Goal: Task Accomplishment & Management: Manage account settings

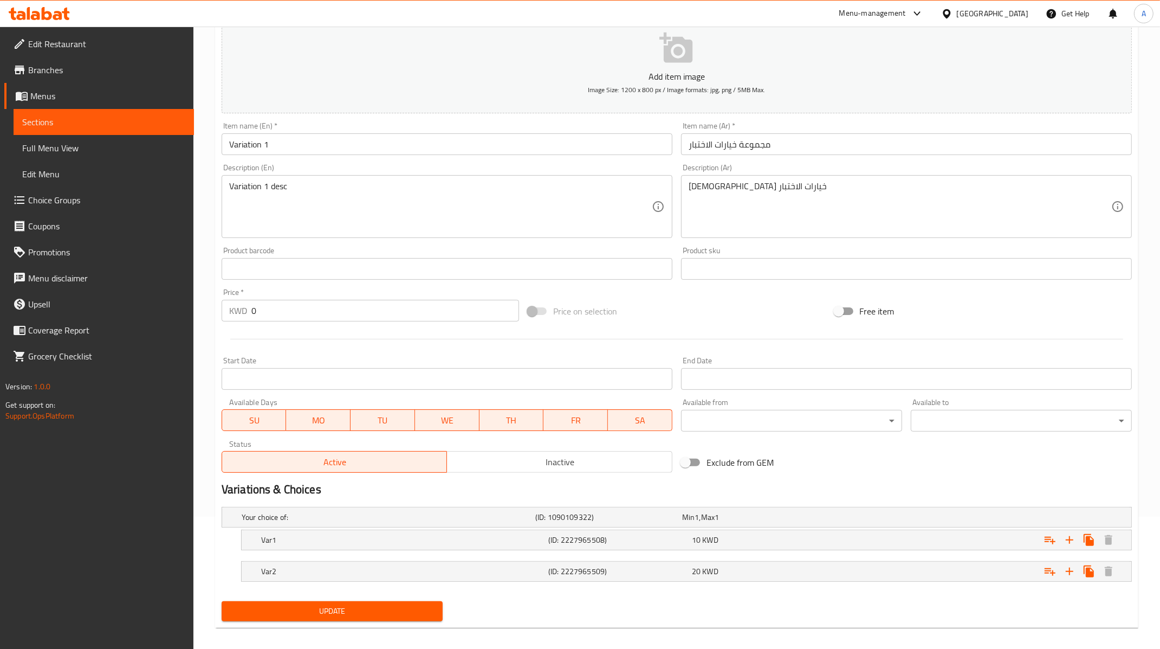
scroll to position [139, 0]
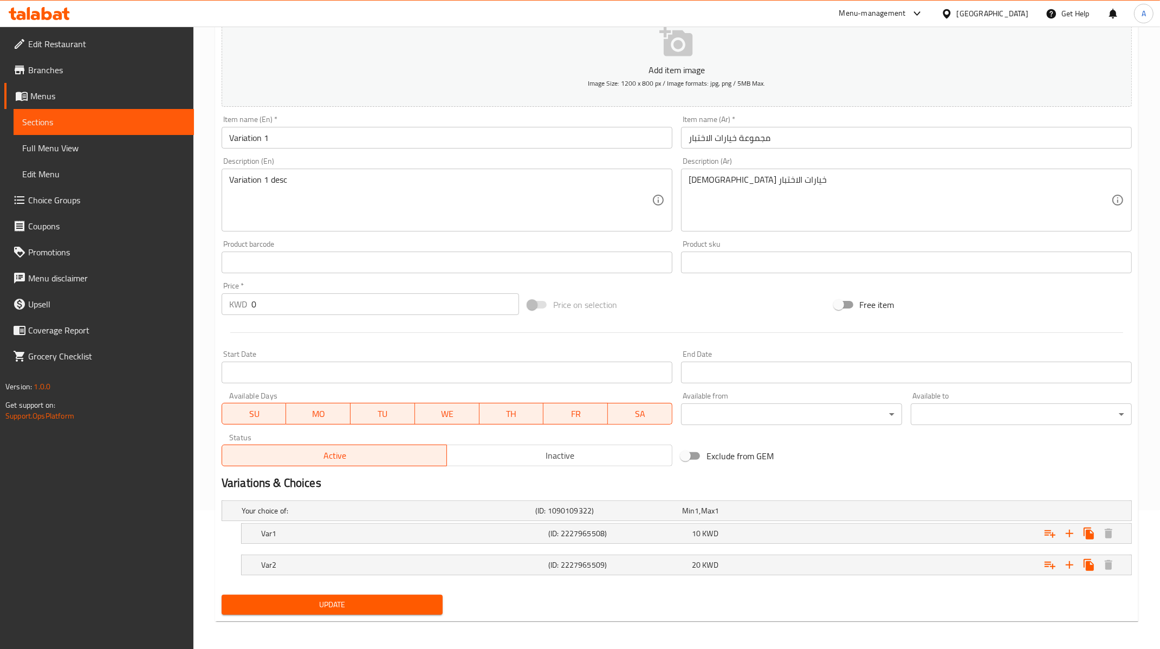
click at [73, 97] on span "Menus" at bounding box center [107, 95] width 155 height 13
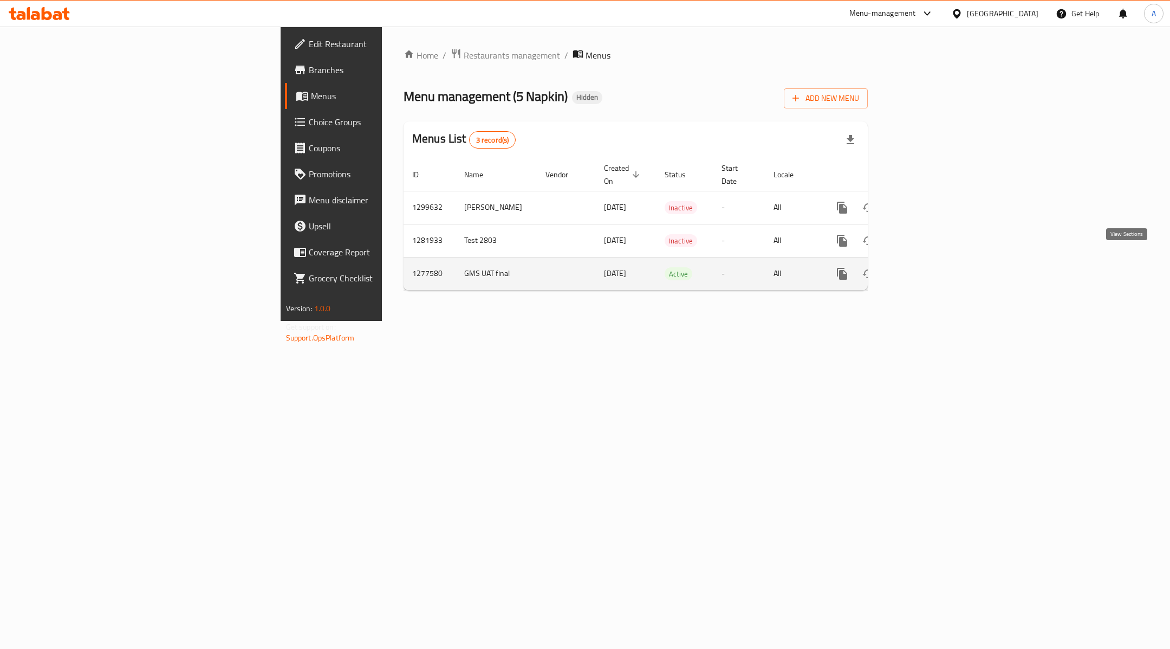
click at [925, 269] on icon "enhanced table" at bounding box center [921, 274] width 10 height 10
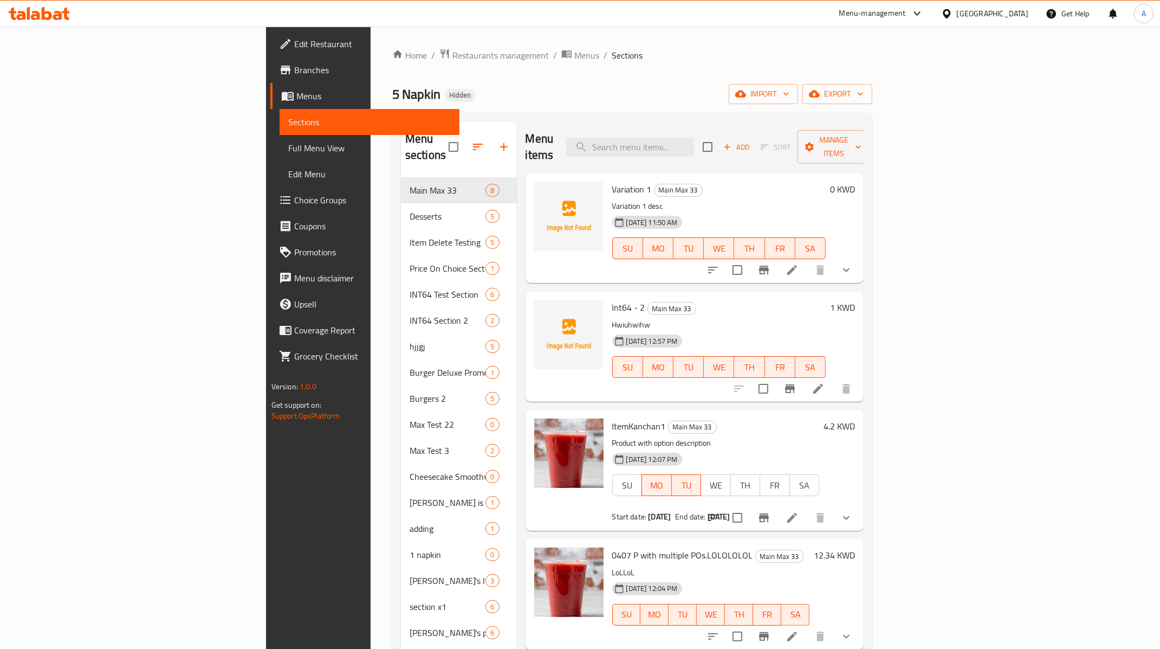
click at [751, 142] on span "Add" at bounding box center [736, 147] width 29 height 12
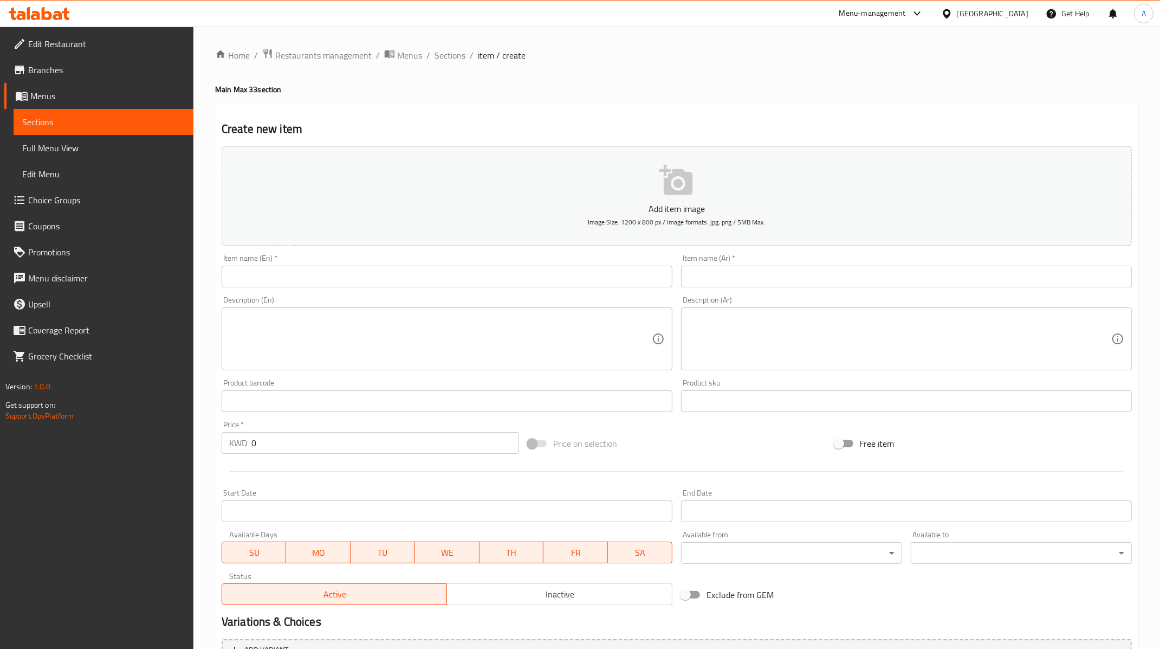
scroll to position [116, 0]
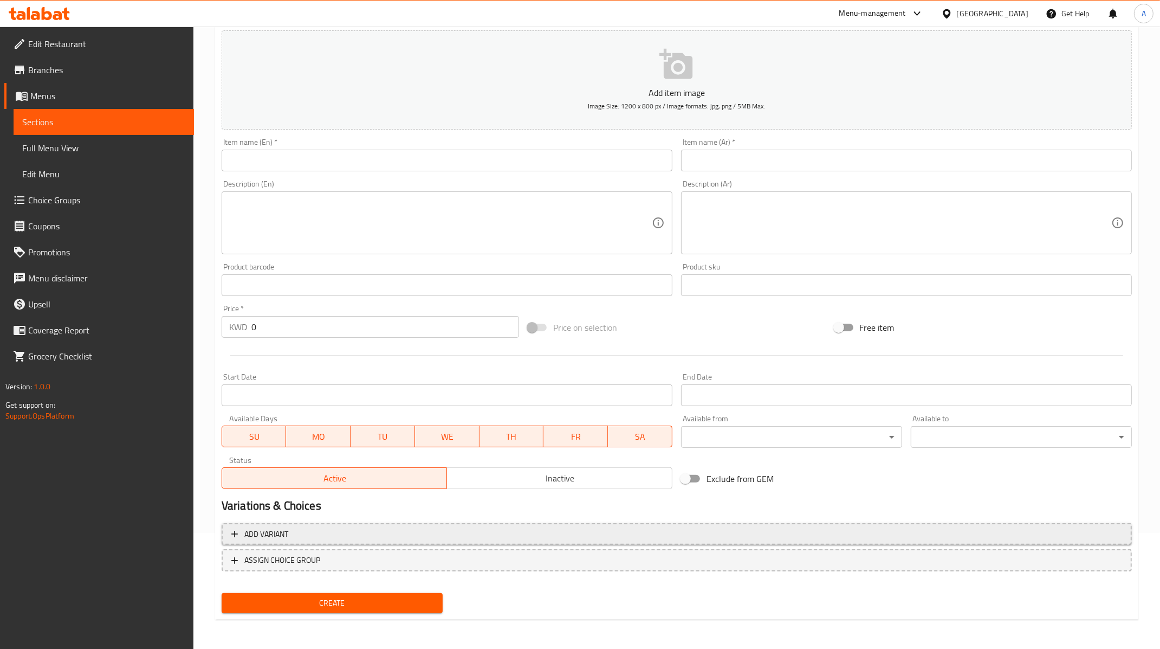
click at [248, 528] on span "Add variant" at bounding box center [266, 534] width 44 height 14
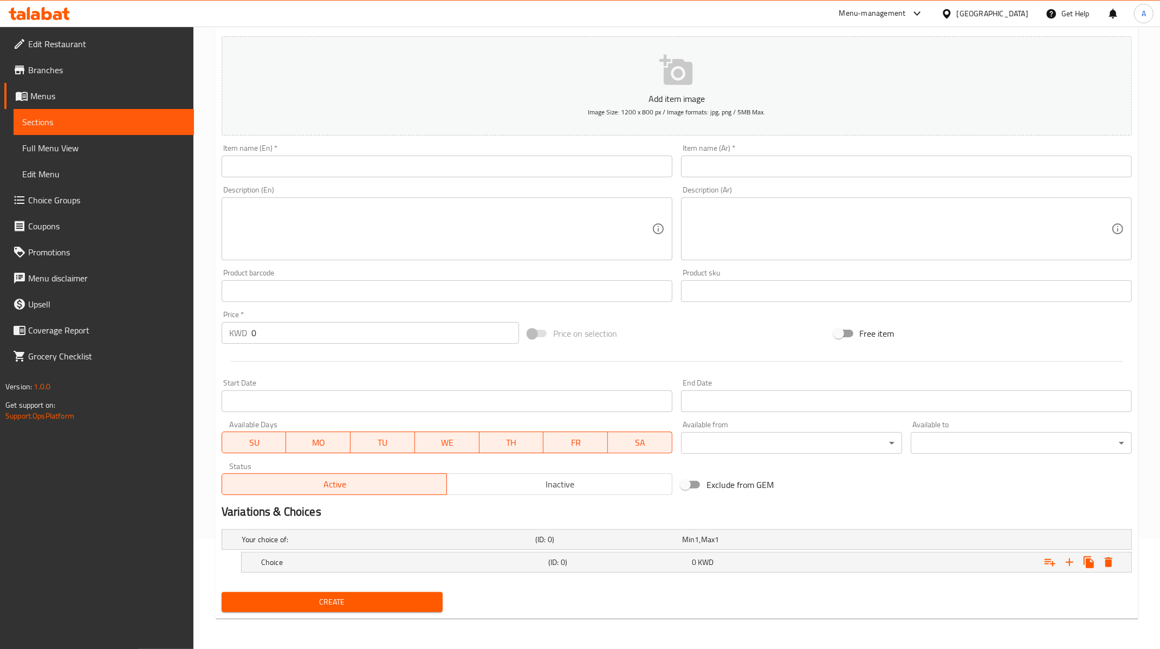
scroll to position [108, 0]
click at [144, 122] on span "Sections" at bounding box center [103, 121] width 163 height 13
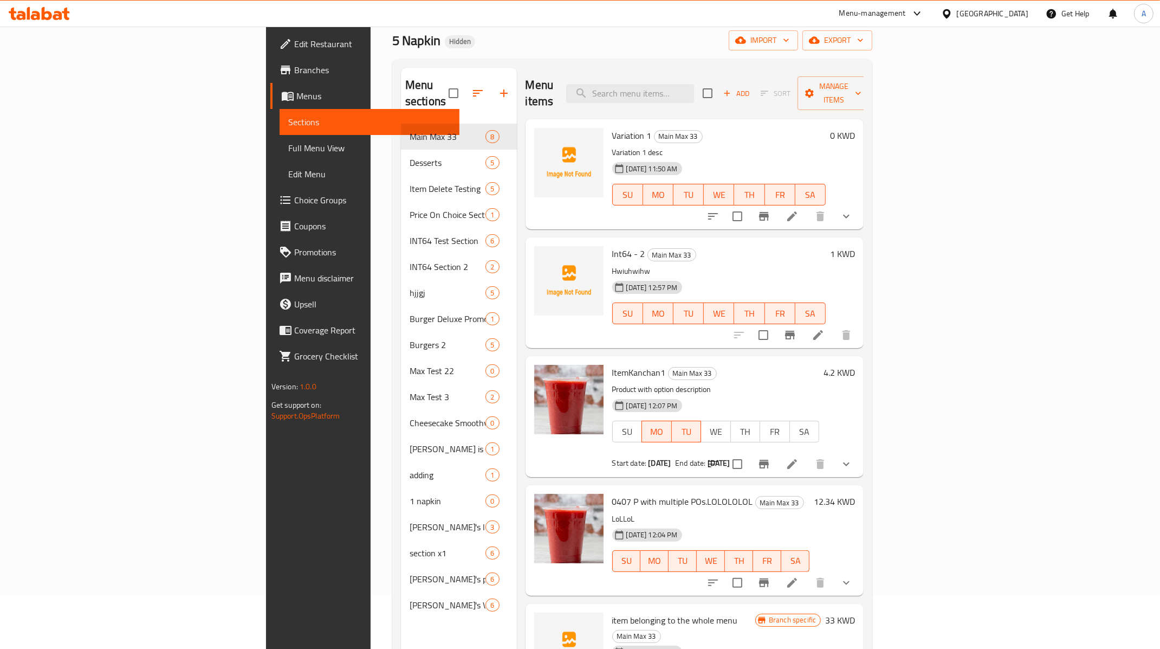
scroll to position [29, 0]
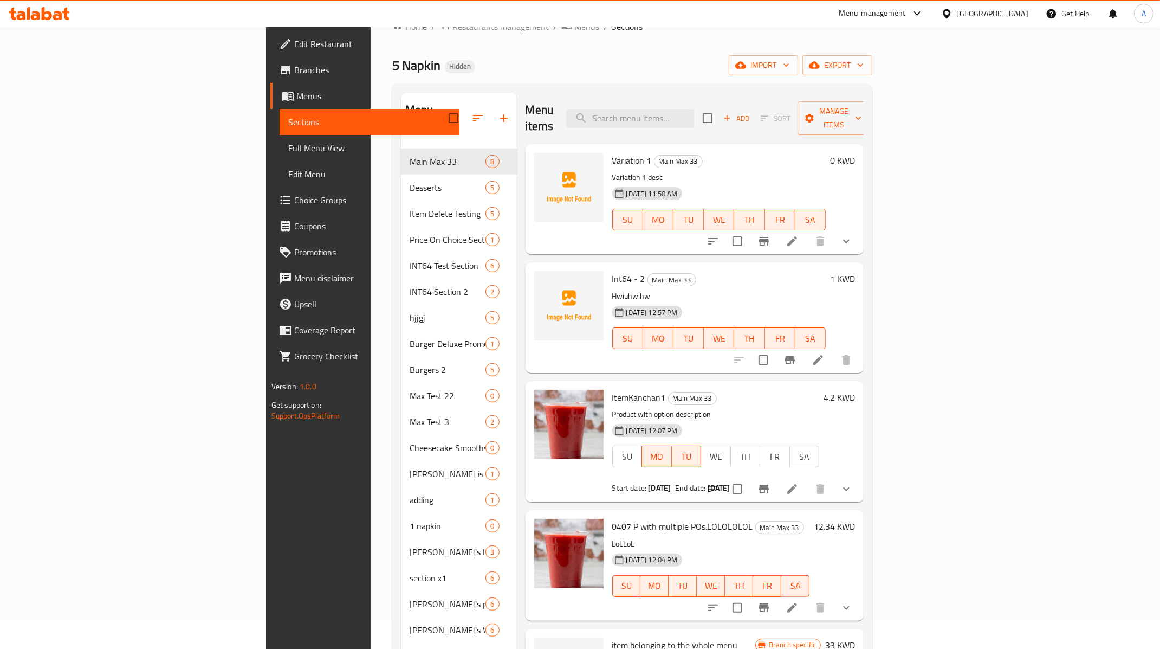
click at [799, 235] on icon at bounding box center [792, 241] width 13 height 13
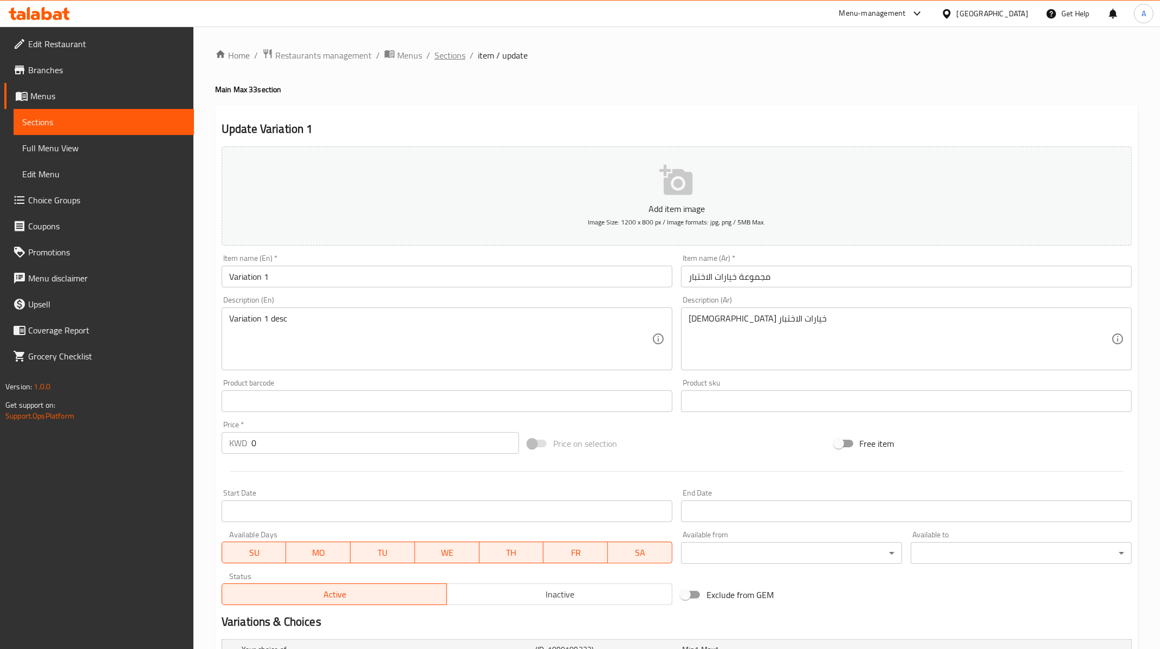
click at [447, 56] on span "Sections" at bounding box center [450, 55] width 31 height 13
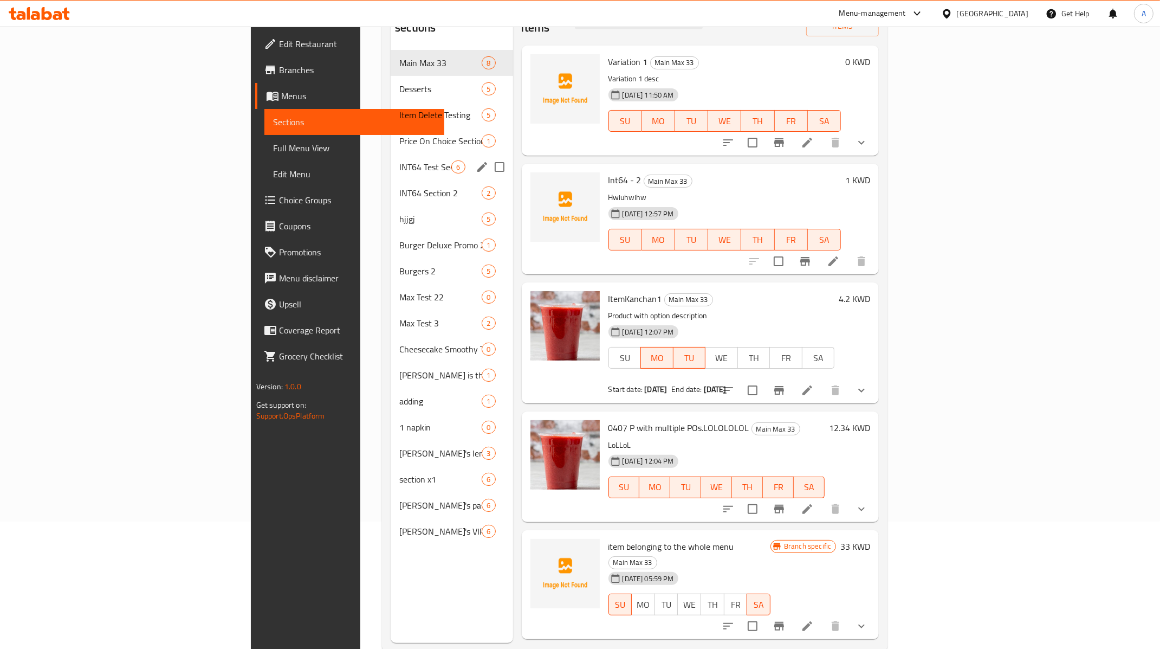
scroll to position [152, 0]
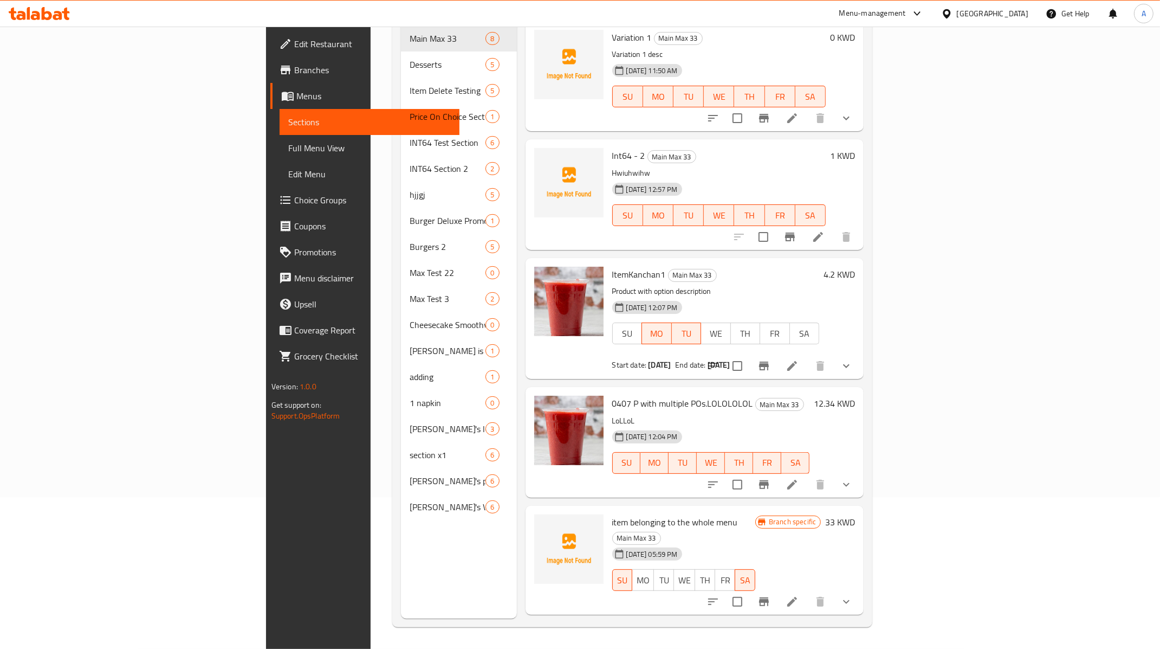
click at [294, 206] on span "Choice Groups" at bounding box center [372, 199] width 157 height 13
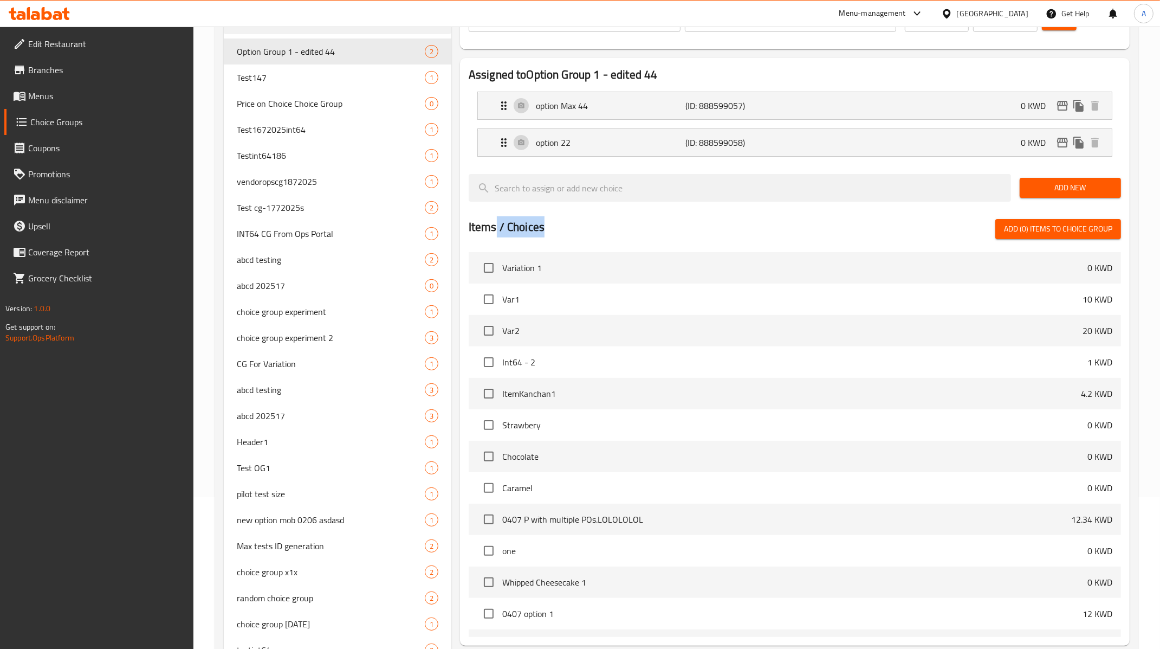
drag, startPoint x: 496, startPoint y: 229, endPoint x: 549, endPoint y: 229, distance: 53.6
click at [549, 229] on div "Items / Choices Add (0) items to choice group" at bounding box center [795, 229] width 652 height 20
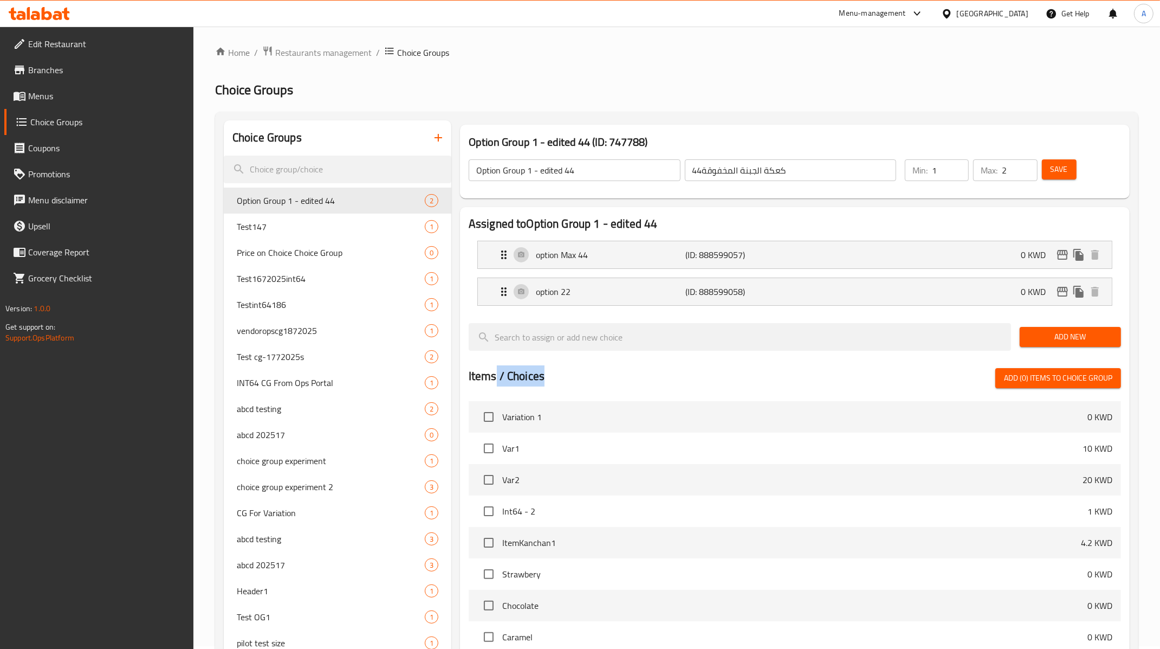
scroll to position [1, 0]
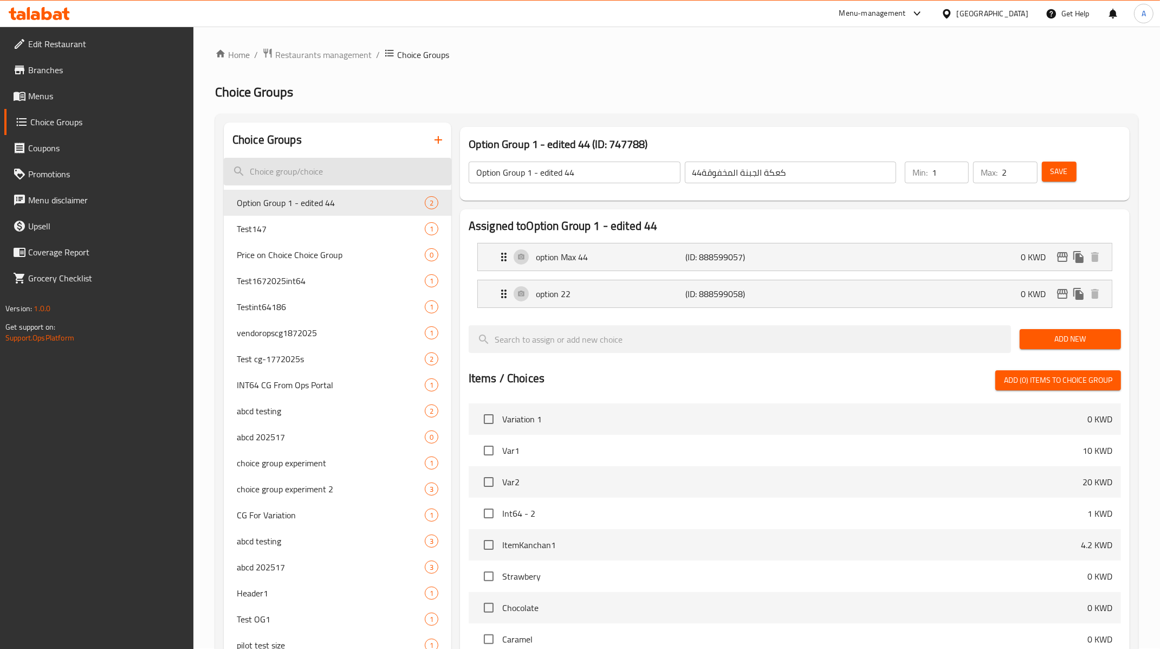
click at [295, 183] on input "search" at bounding box center [338, 172] width 228 height 28
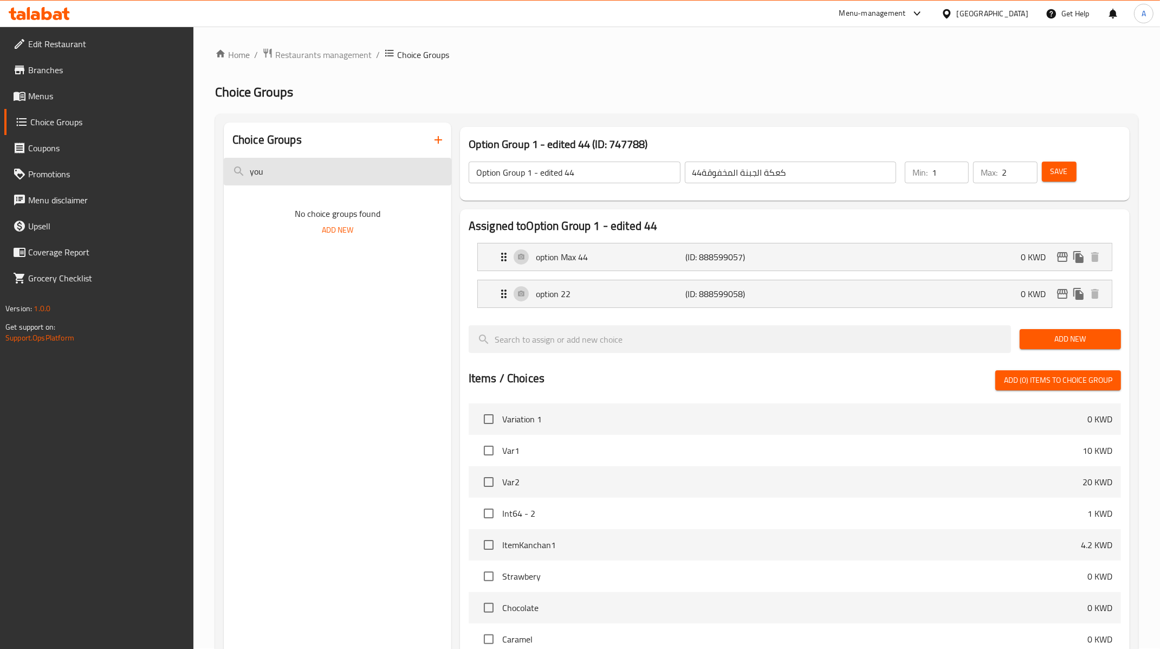
type input "your"
type input "c"
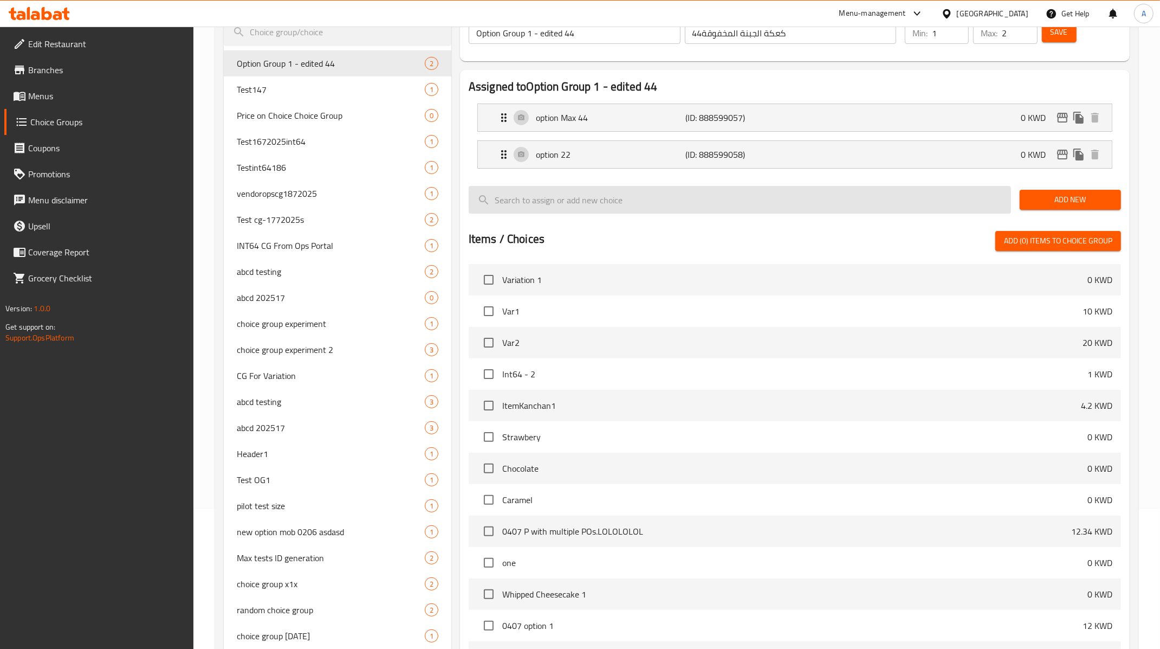
scroll to position [144, 0]
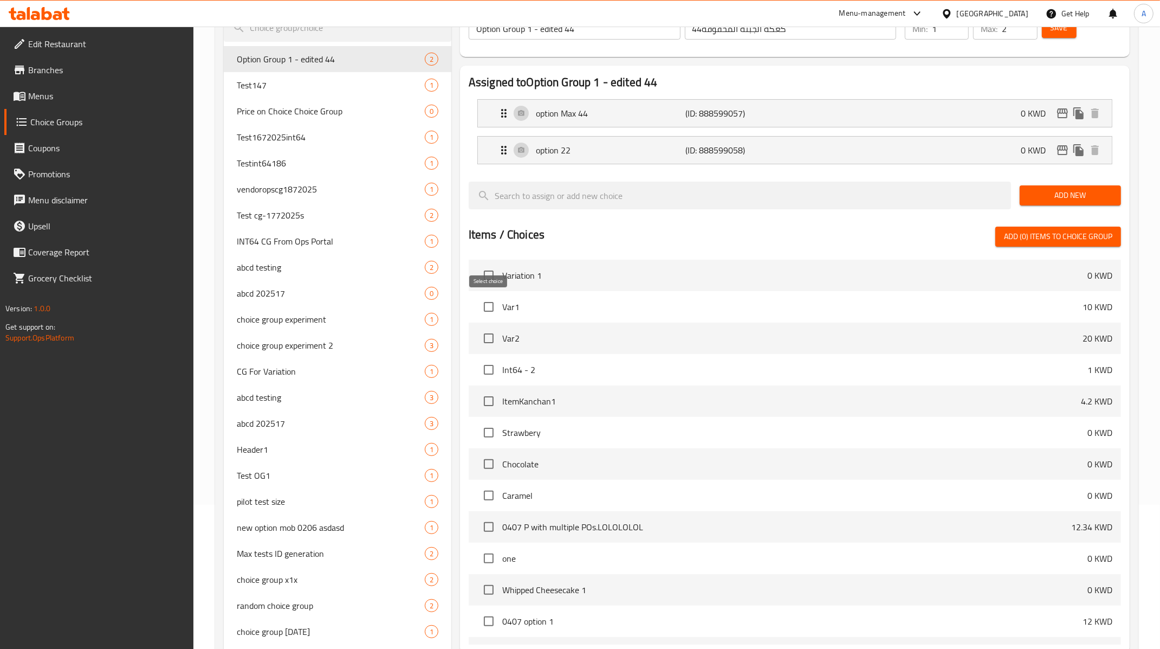
click at [489, 308] on input "checkbox" at bounding box center [488, 306] width 23 height 23
checkbox input "true"
click at [489, 328] on input "checkbox" at bounding box center [488, 338] width 23 height 23
checkbox input "true"
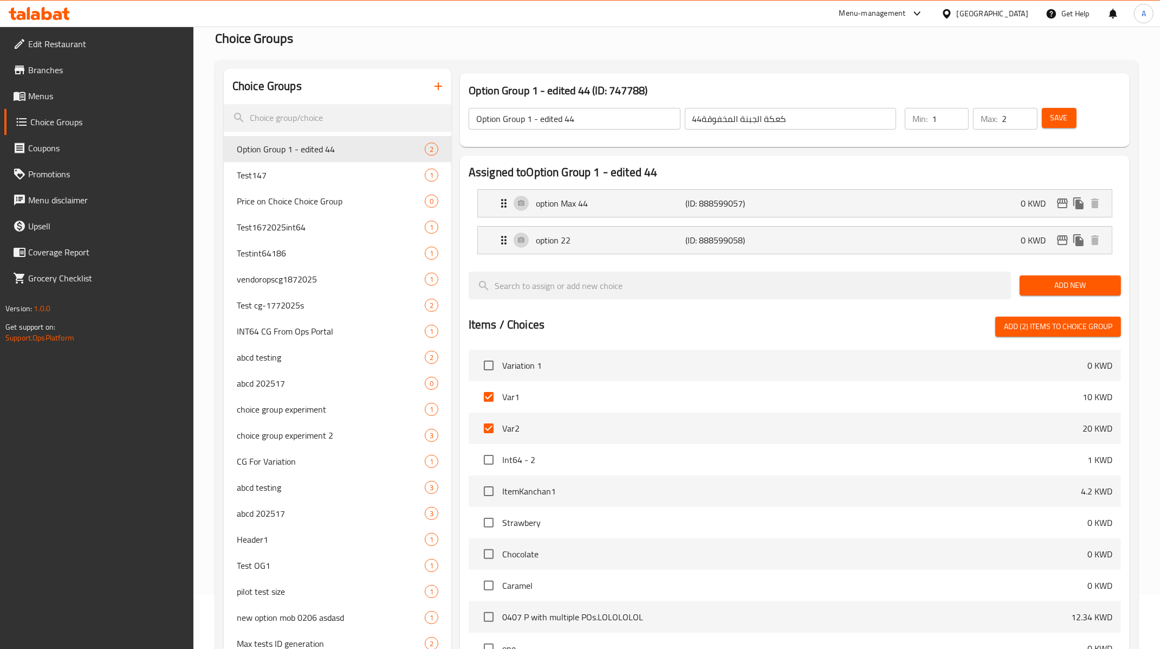
scroll to position [0, 0]
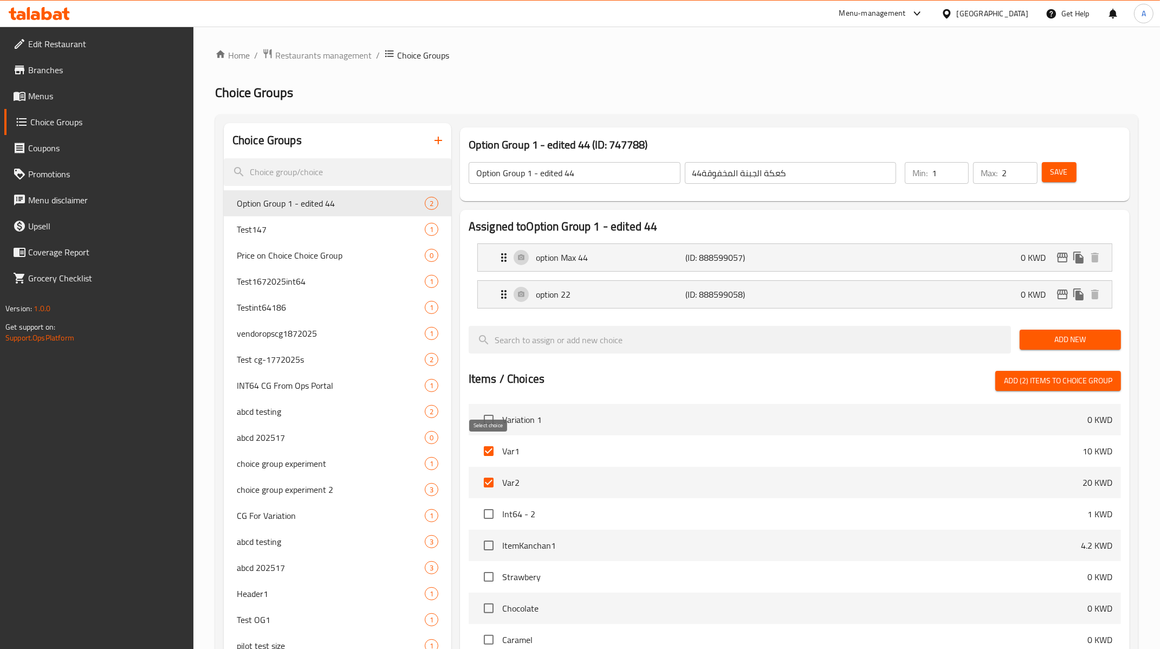
click at [494, 457] on input "checkbox" at bounding box center [488, 450] width 23 height 23
checkbox input "false"
click at [493, 490] on input "checkbox" at bounding box center [488, 482] width 23 height 23
checkbox input "false"
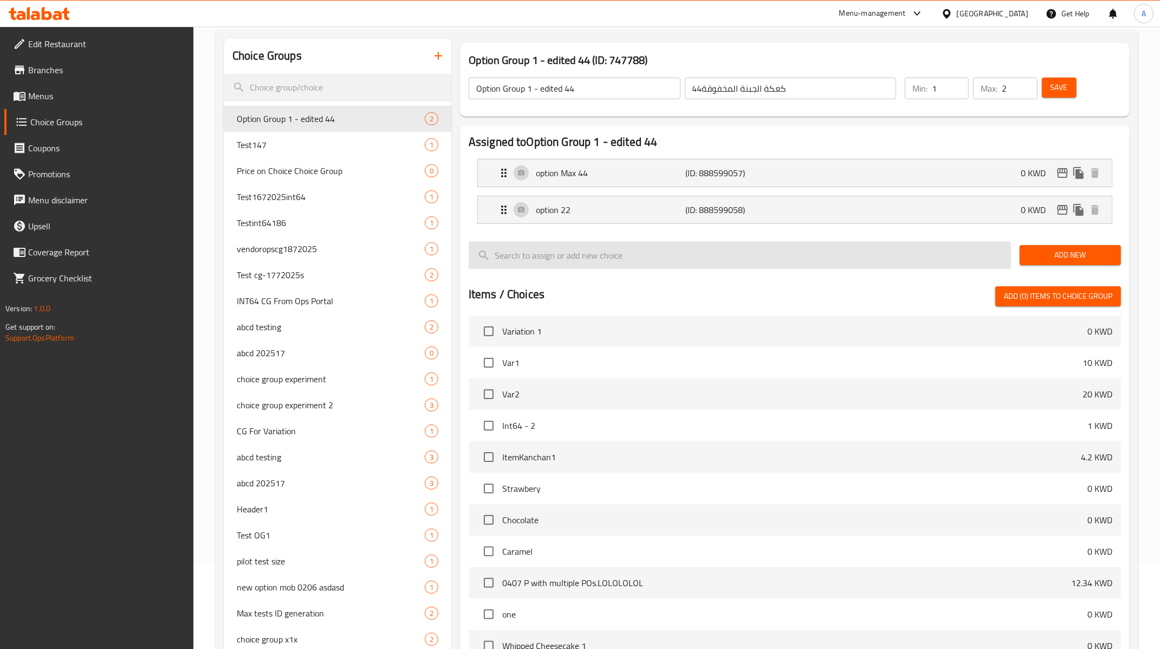
scroll to position [86, 0]
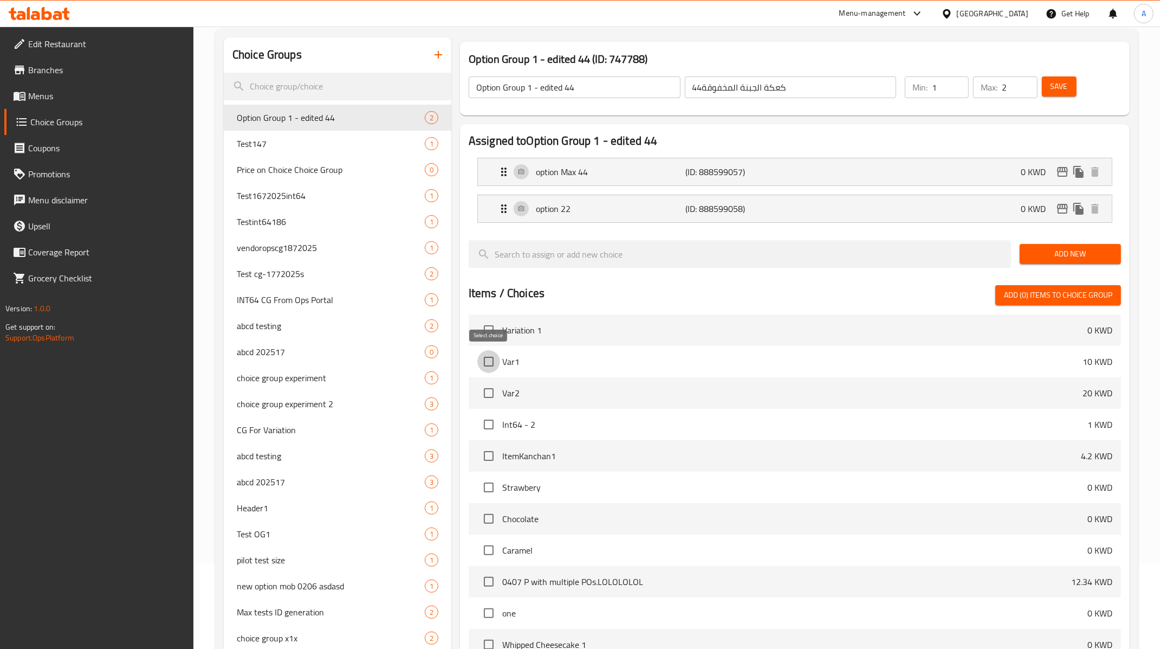
click at [490, 362] on input "checkbox" at bounding box center [488, 361] width 23 height 23
checkbox input "true"
click at [492, 390] on input "checkbox" at bounding box center [488, 392] width 23 height 23
checkbox input "true"
click at [1083, 297] on span "Add (2) items to choice group" at bounding box center [1058, 295] width 108 height 14
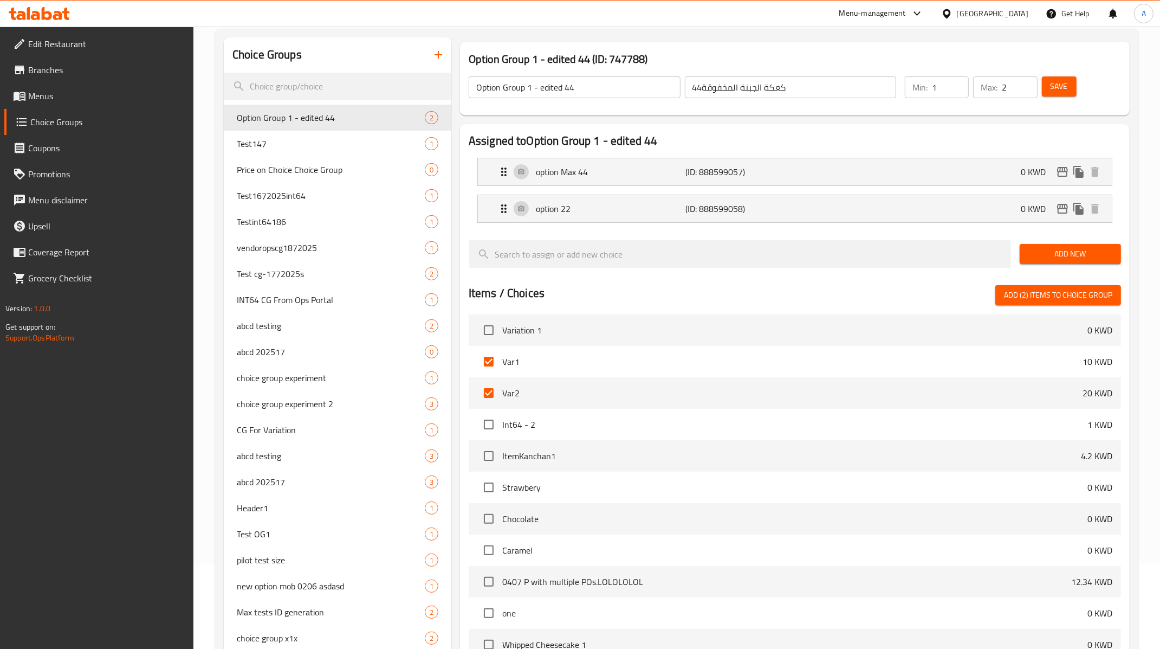
checkbox input "false"
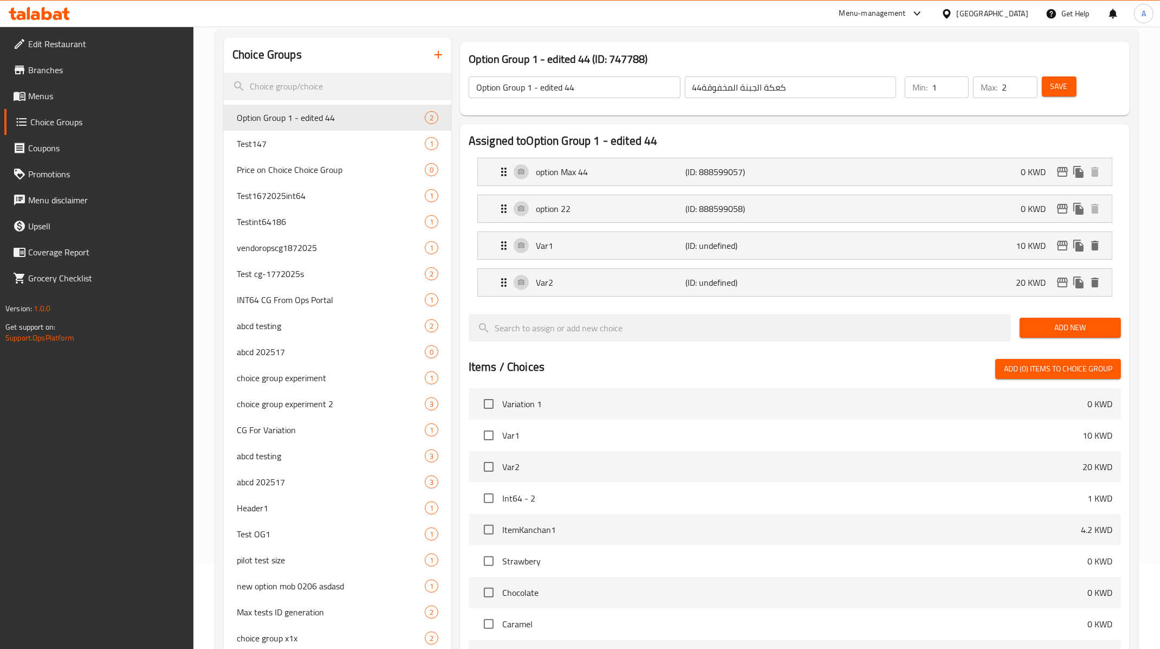
click at [1067, 80] on span "Save" at bounding box center [1059, 87] width 17 height 14
click at [727, 244] on p "(ID: 2228773134)" at bounding box center [735, 245] width 100 height 13
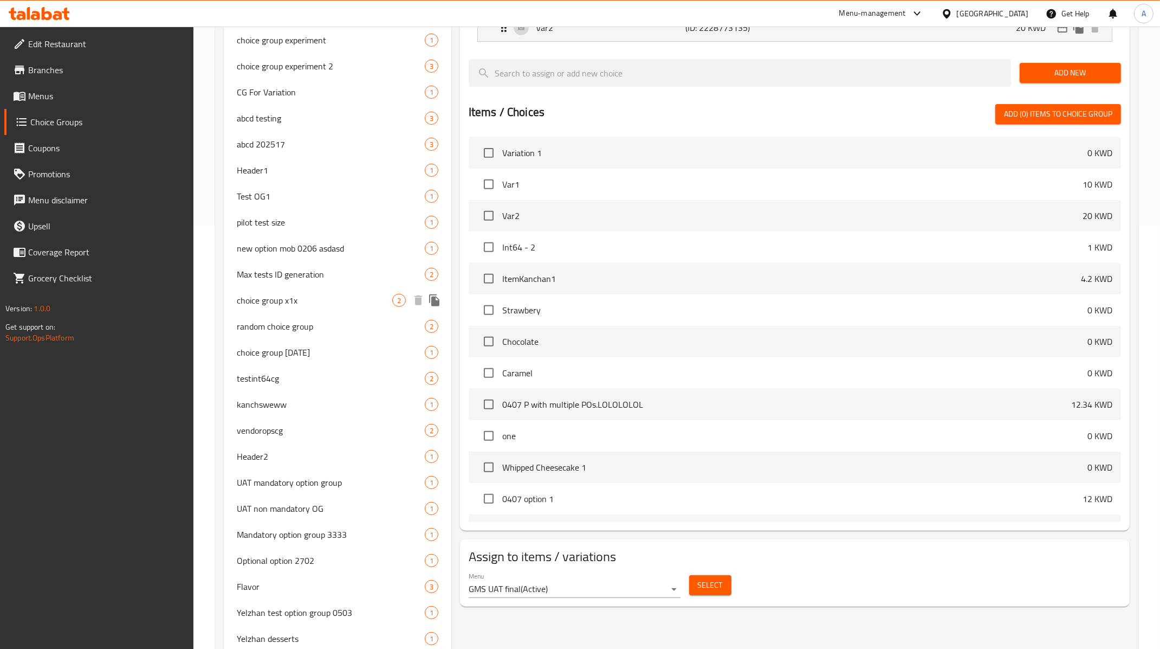
scroll to position [0, 0]
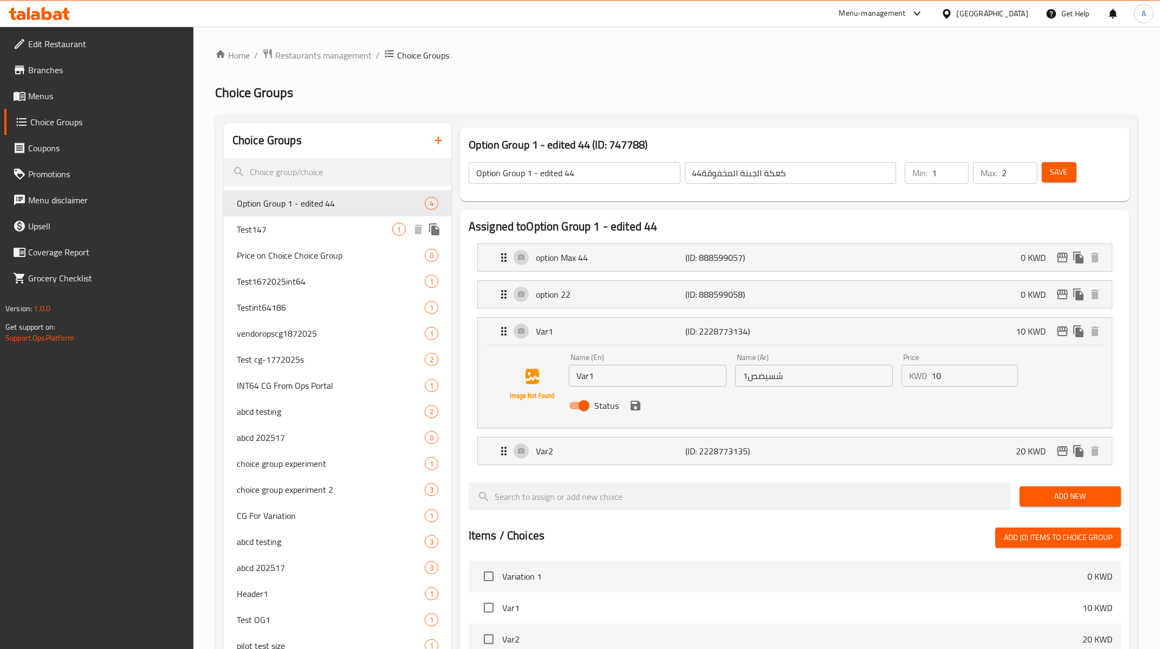
click at [313, 228] on span "Test147" at bounding box center [315, 229] width 156 height 13
type input "Test147"
type input "سنتصتيصاين"
type input "0"
type input "1"
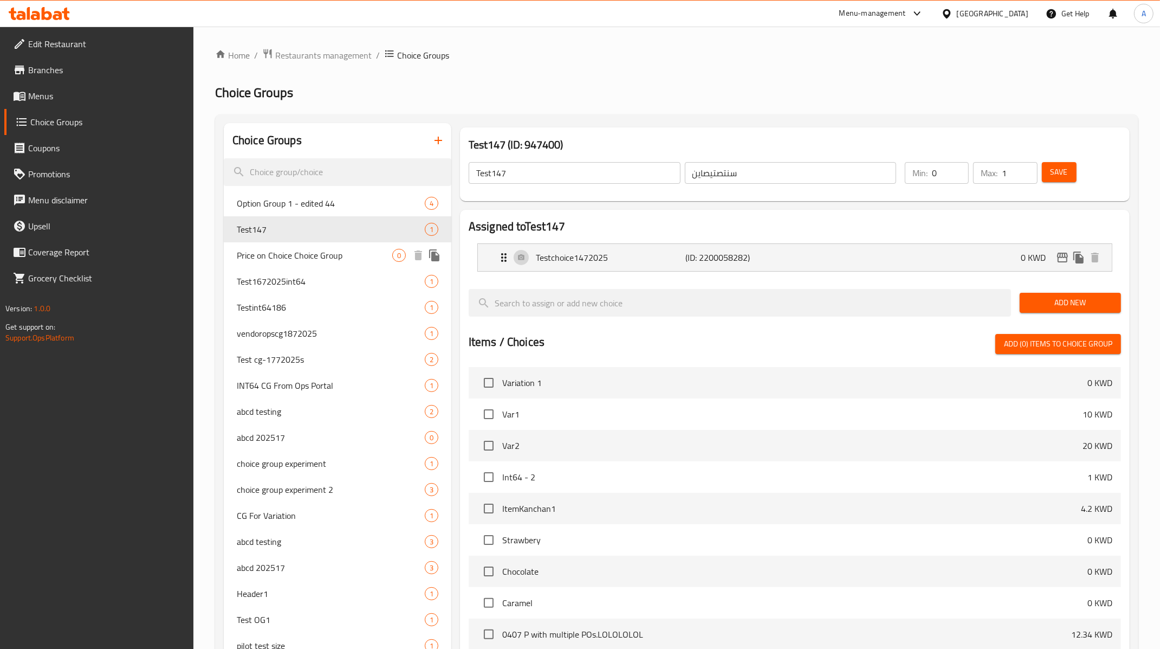
click at [297, 262] on span "Price on Choice Choice Group" at bounding box center [315, 255] width 156 height 13
type input "Price on Choice Choice Group"
type input "ك"
type input "0"
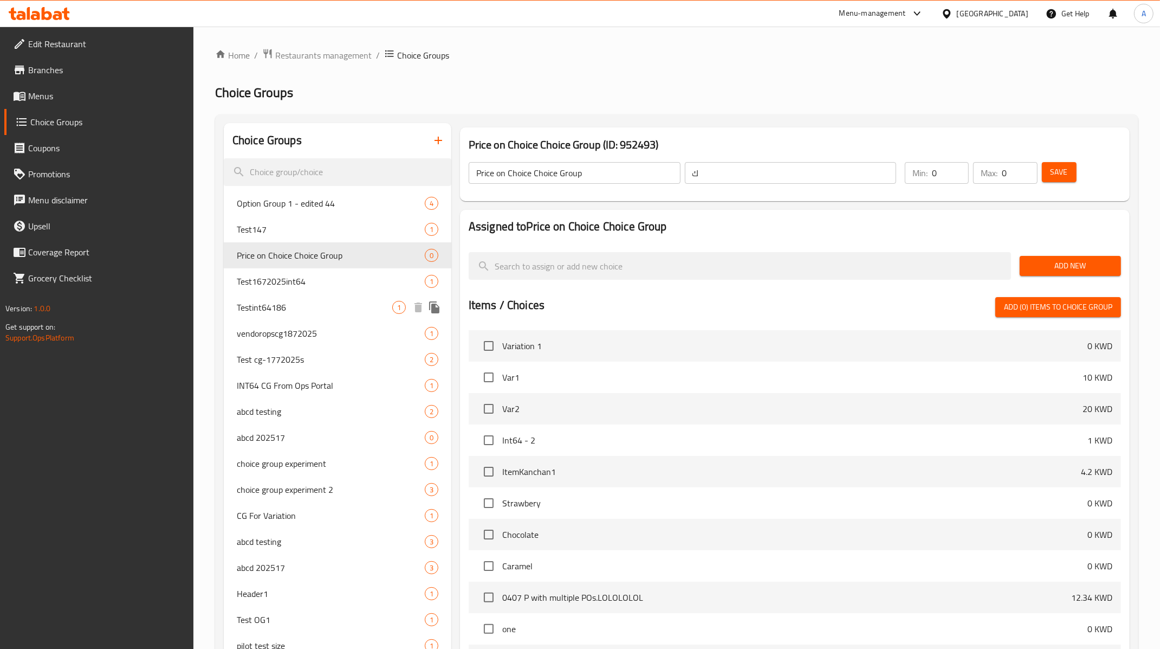
click at [306, 303] on span "Testint64186" at bounding box center [315, 307] width 156 height 13
type input "Testint64186"
type input "سنيرنيثي"
type input "1"
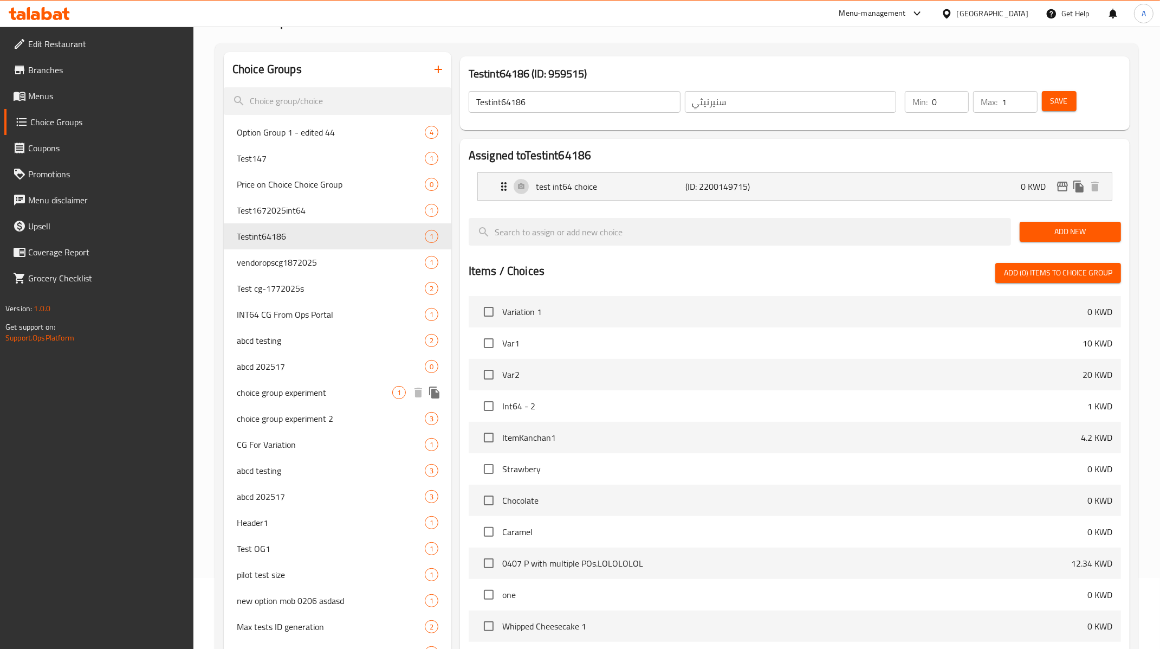
scroll to position [95, 0]
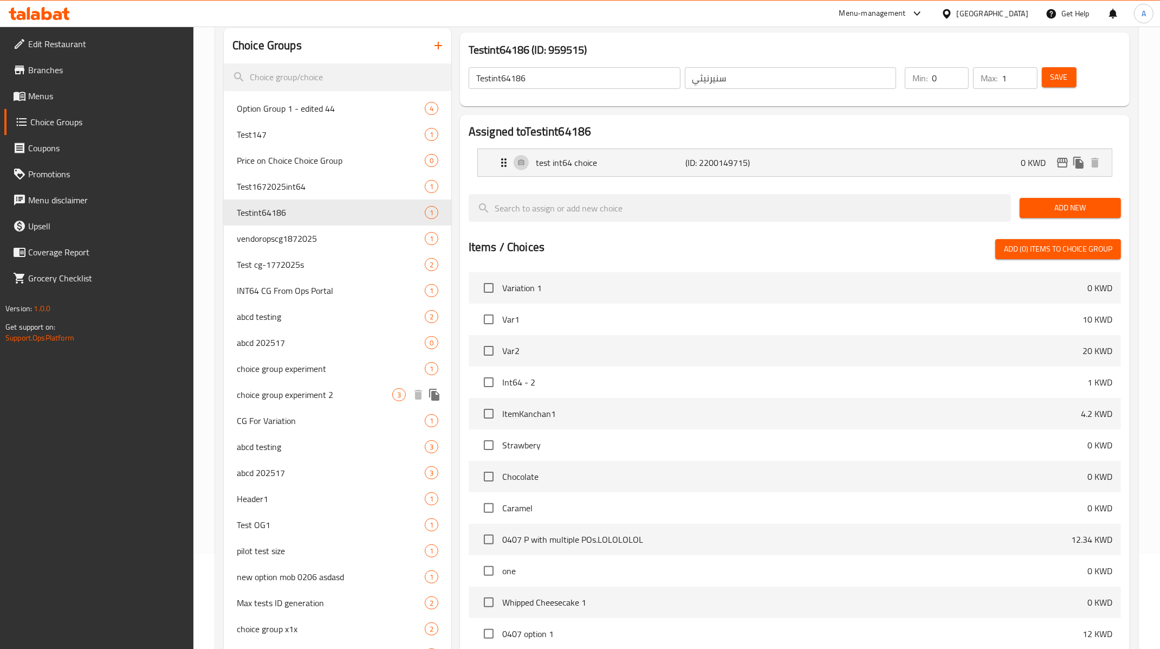
click at [288, 390] on span "choice group experiment 2" at bounding box center [315, 394] width 156 height 13
type input "choice group experiment 2"
type input "ك"
type input "2"
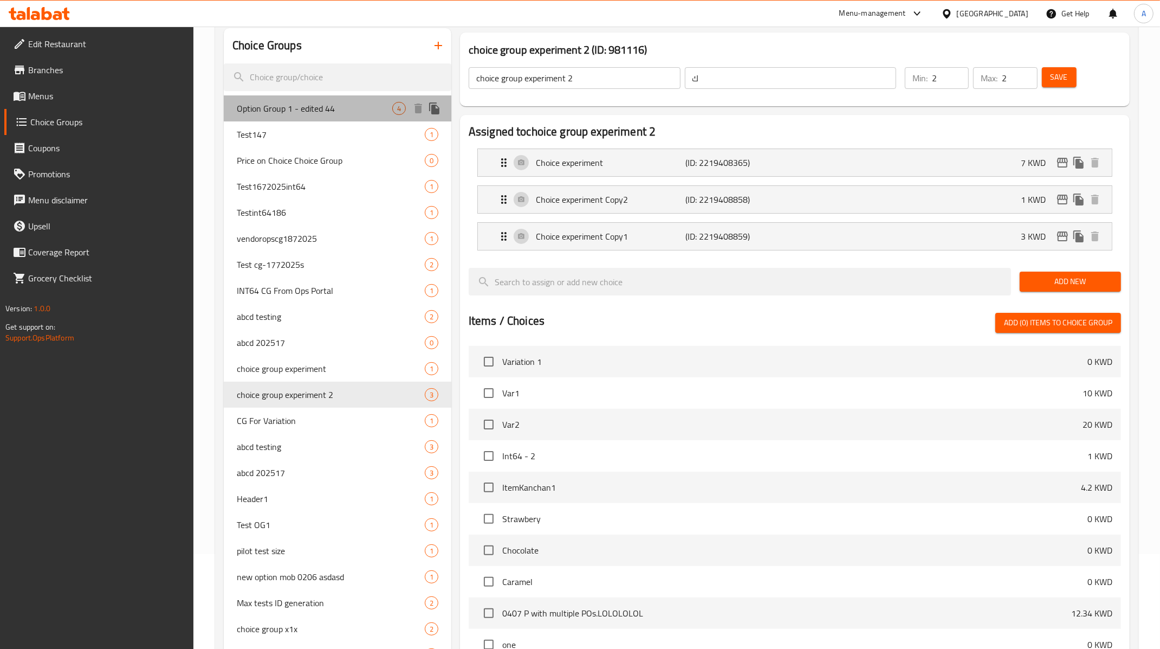
click at [364, 116] on div "Option Group 1 - edited 44 4" at bounding box center [338, 108] width 228 height 26
type input "Option Group 1 - edited 44"
type input "44كعكة الجبنة المخفوقة"
type input "1"
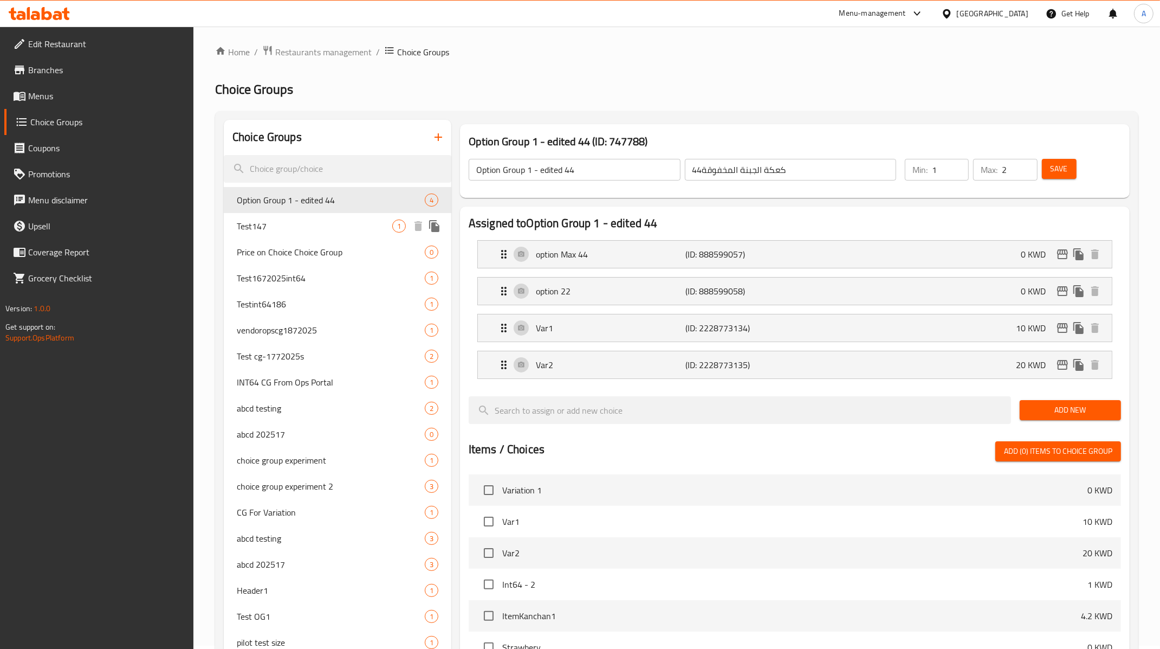
scroll to position [0, 0]
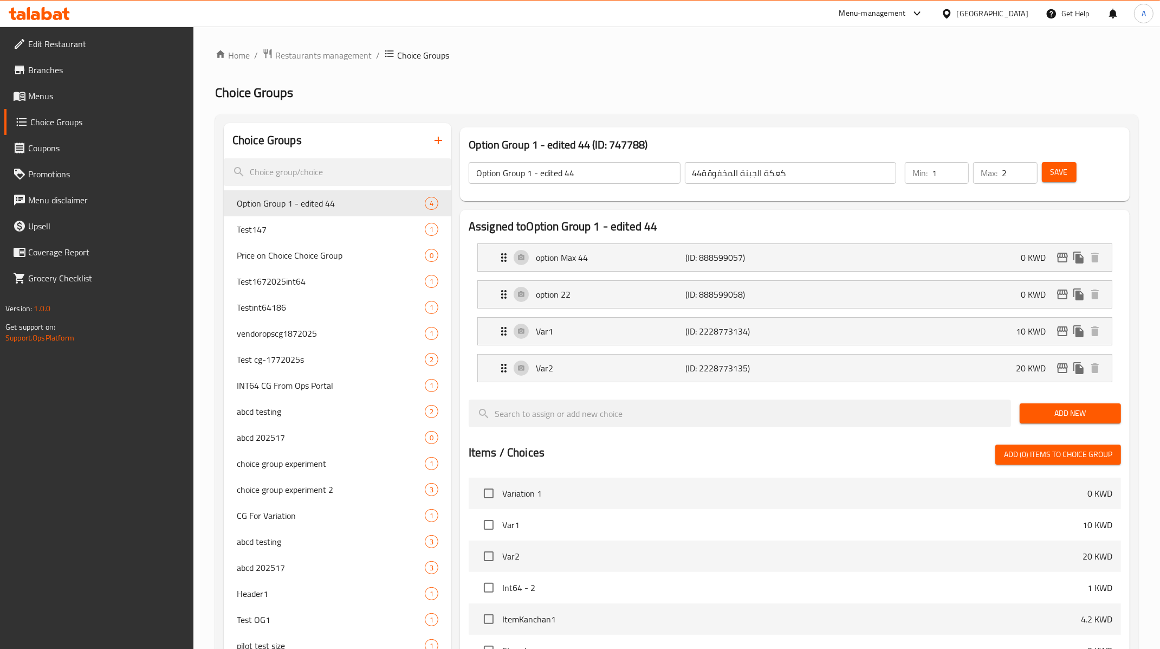
click at [82, 98] on span "Menus" at bounding box center [106, 95] width 157 height 13
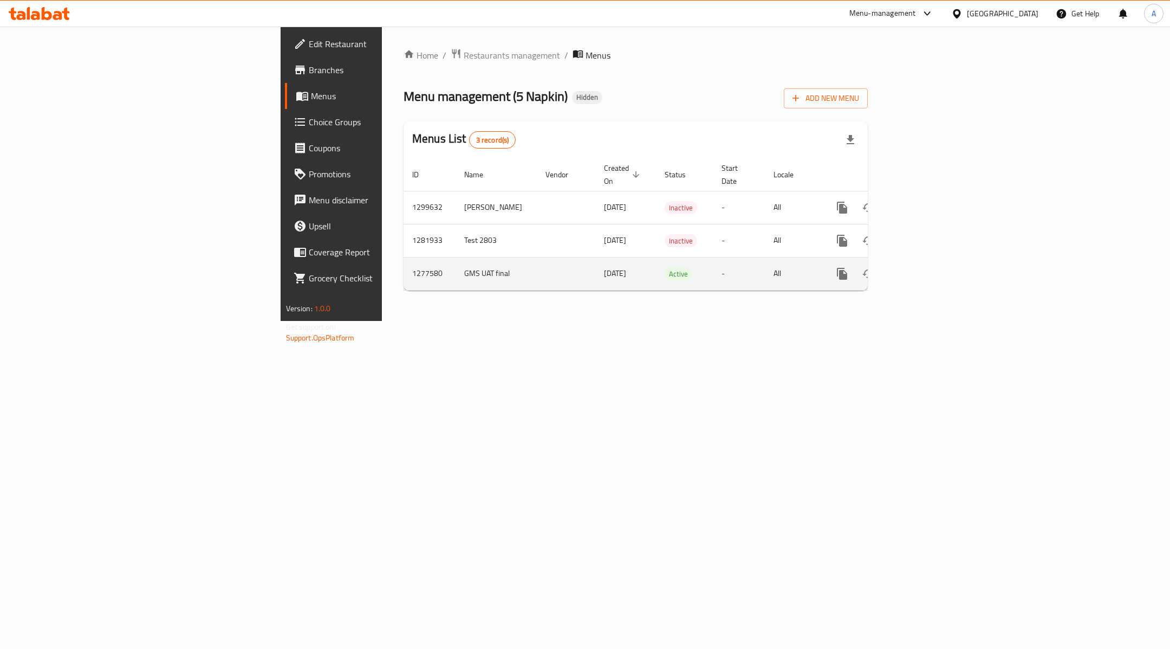
click at [927, 267] on icon "enhanced table" at bounding box center [920, 273] width 13 height 13
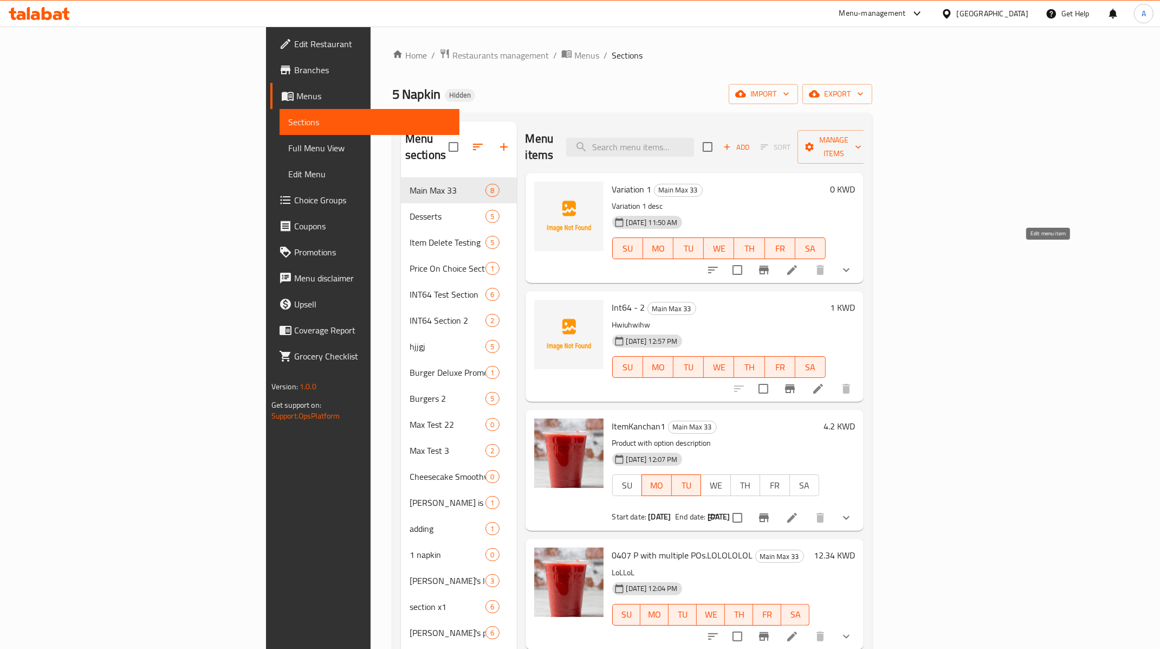
click at [799, 263] on icon at bounding box center [792, 269] width 13 height 13
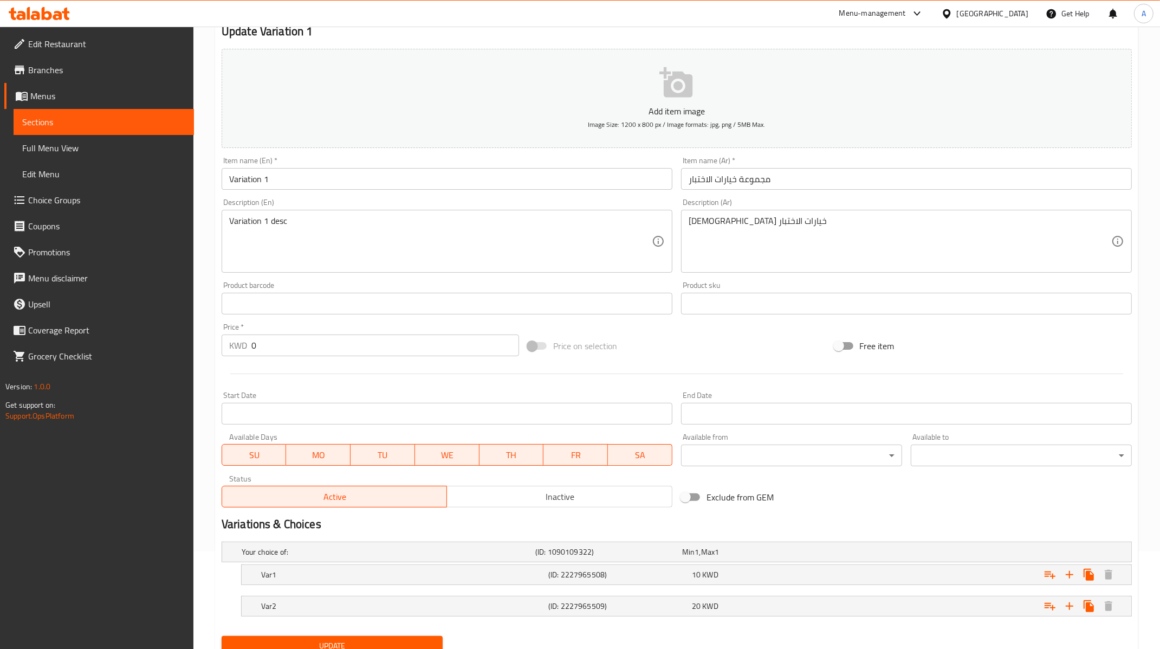
scroll to position [139, 0]
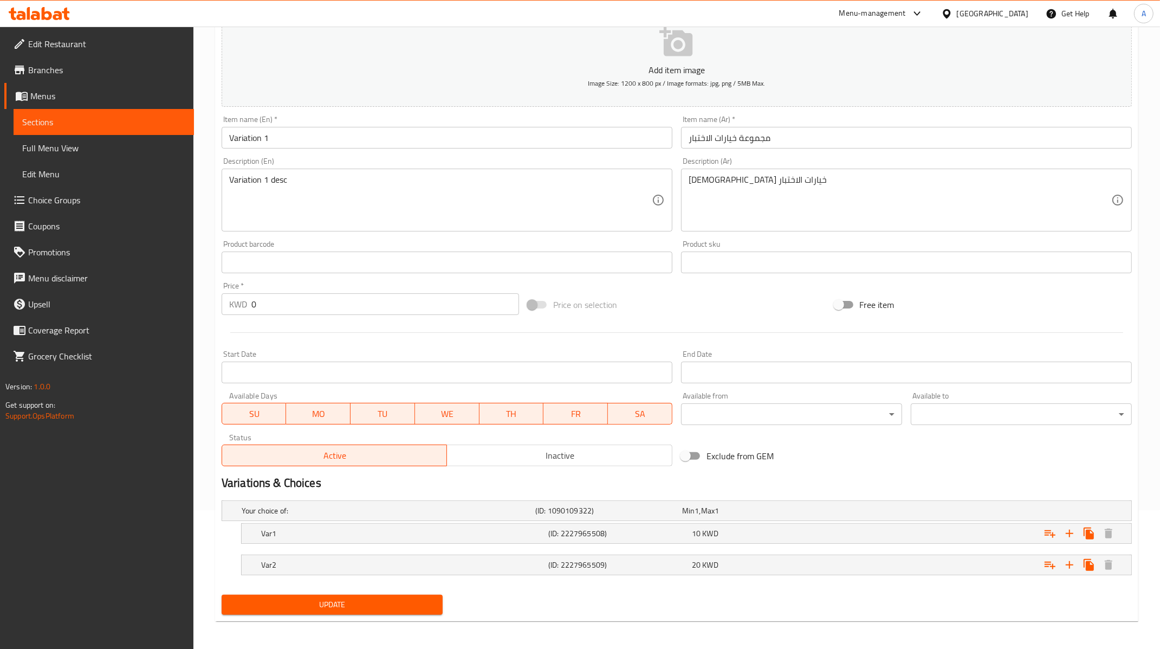
click at [264, 305] on input "0" at bounding box center [385, 304] width 268 height 22
click at [266, 302] on input "0" at bounding box center [385, 304] width 268 height 22
click at [400, 116] on div "Item name (En)   * Variation 1 Item name (En) *" at bounding box center [447, 131] width 451 height 33
click at [364, 338] on div at bounding box center [676, 332] width 919 height 27
